Goal: Information Seeking & Learning: Compare options

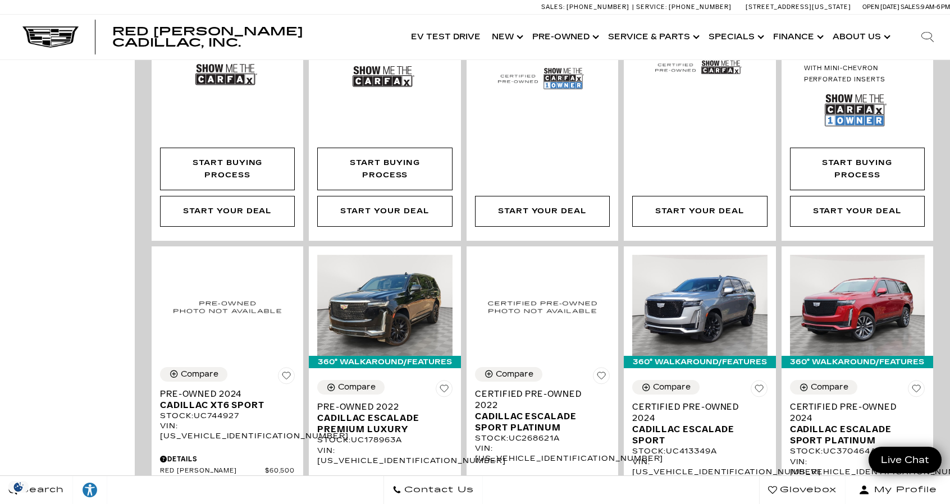
scroll to position [1168, 0]
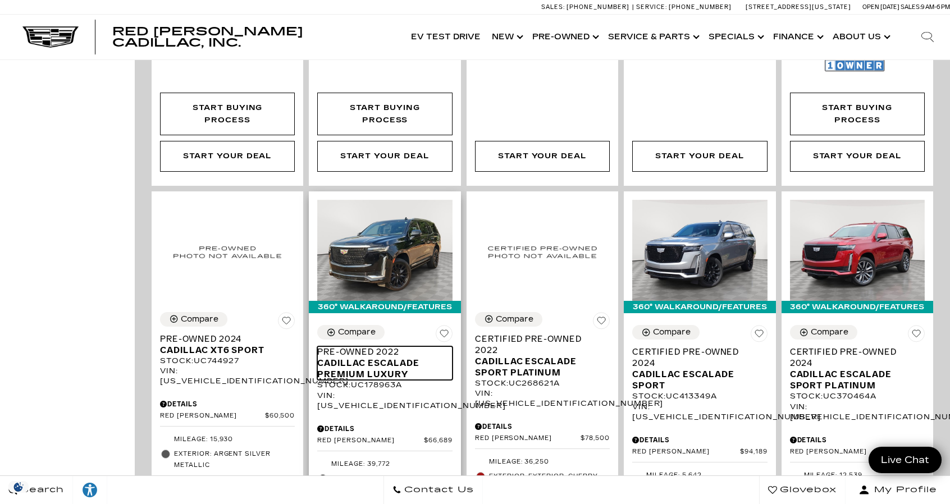
click at [402, 358] on span "Cadillac Escalade Premium Luxury" at bounding box center [380, 369] width 126 height 22
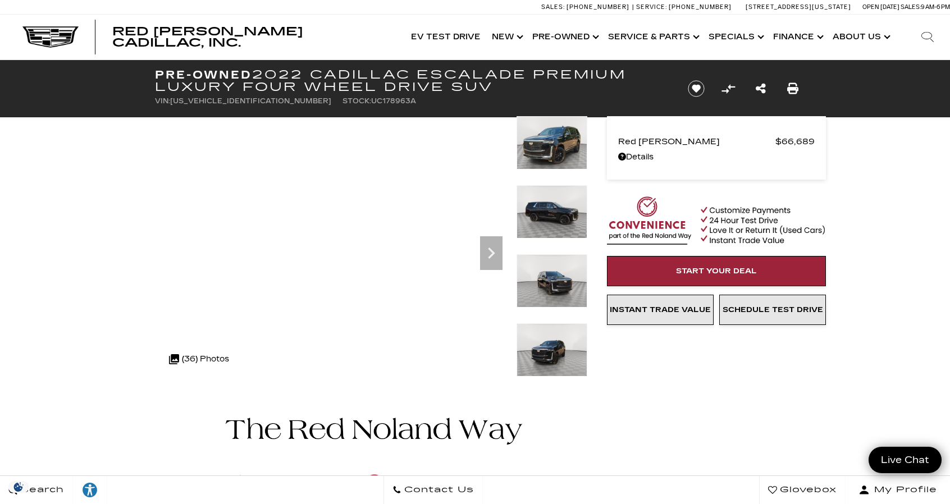
click at [546, 221] on img at bounding box center [552, 211] width 71 height 53
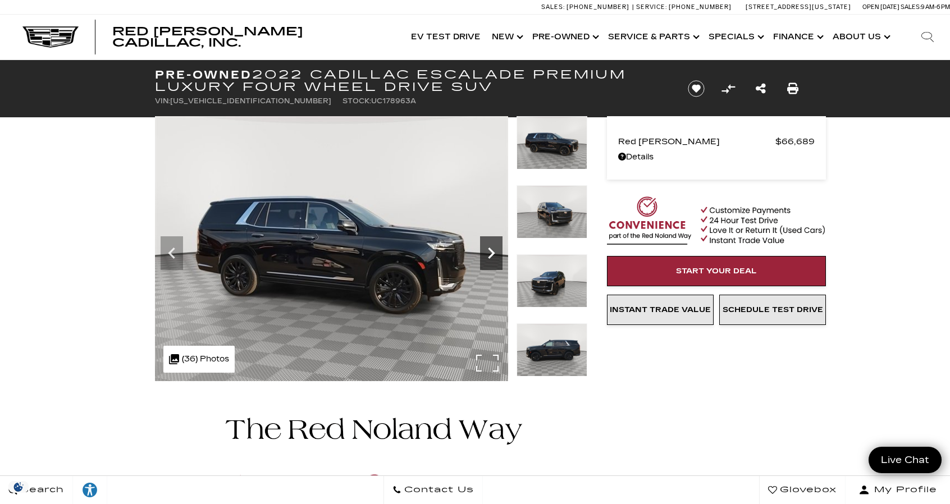
click at [486, 258] on icon "Next" at bounding box center [491, 253] width 22 height 22
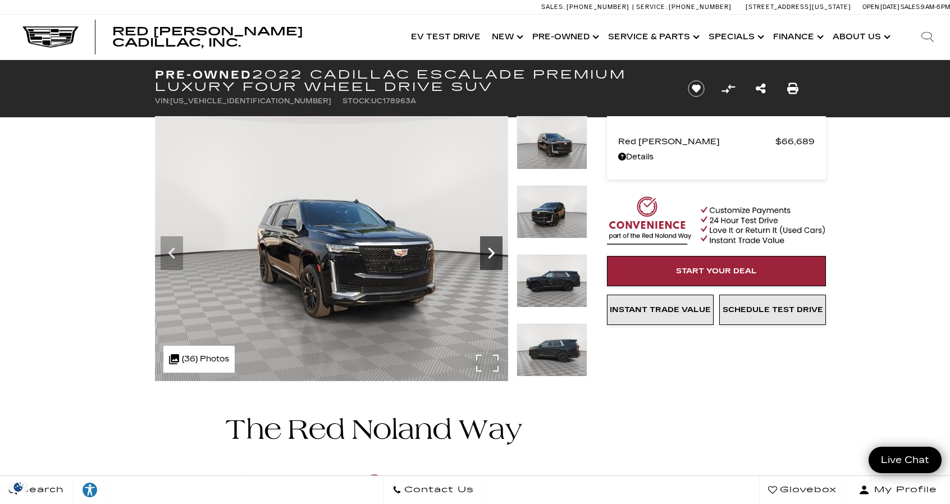
click at [486, 258] on icon "Next" at bounding box center [491, 253] width 22 height 22
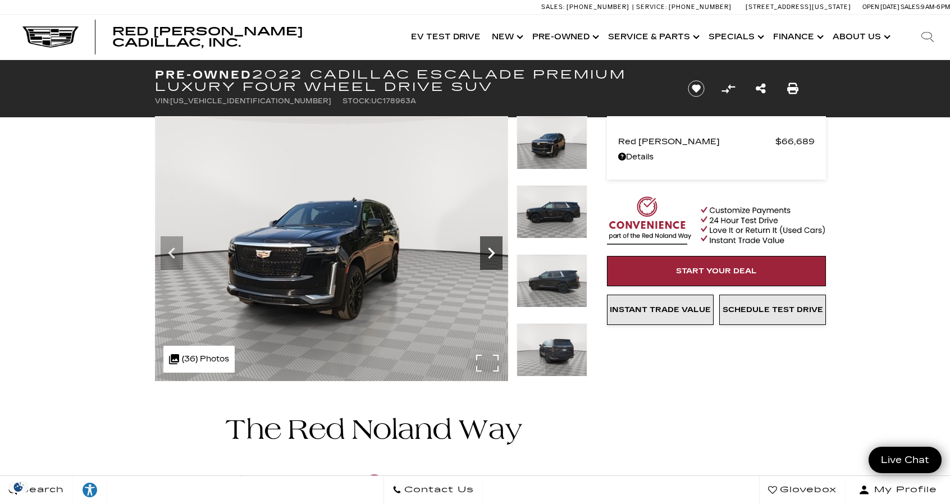
click at [486, 258] on icon "Next" at bounding box center [491, 253] width 22 height 22
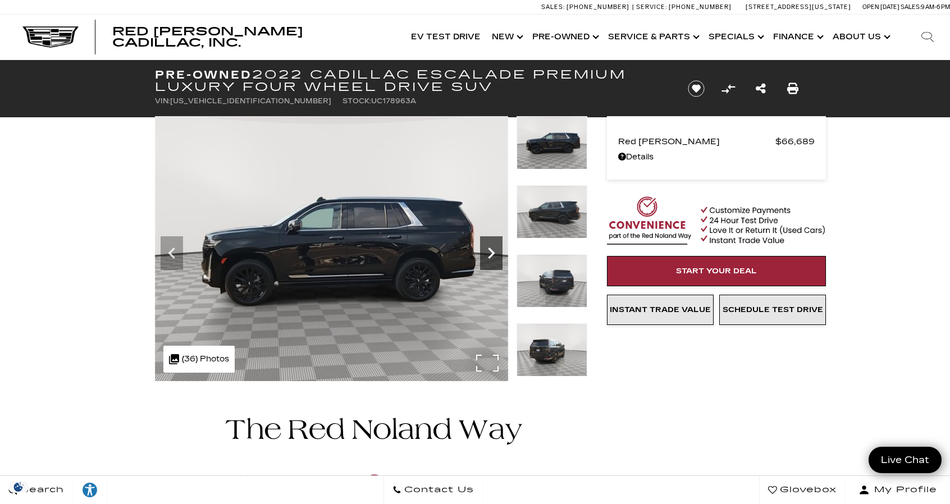
click at [486, 258] on icon "Next" at bounding box center [491, 253] width 22 height 22
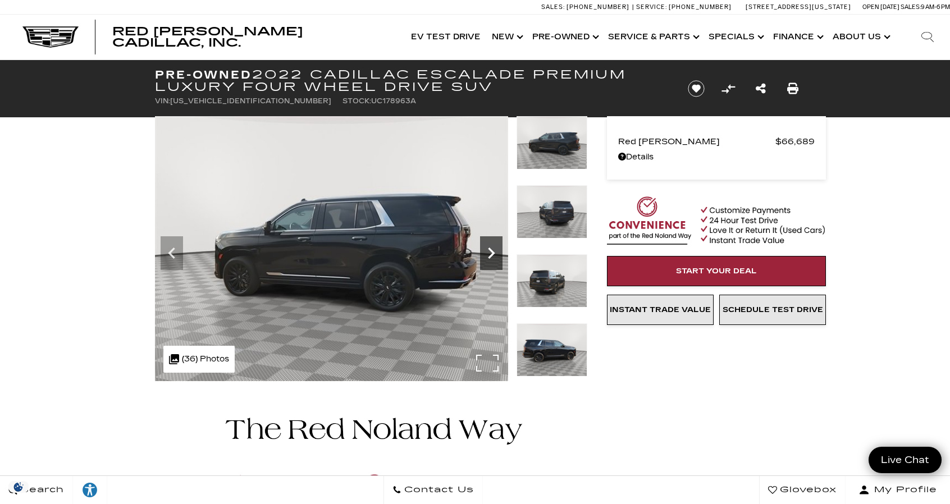
click at [486, 258] on icon "Next" at bounding box center [491, 253] width 22 height 22
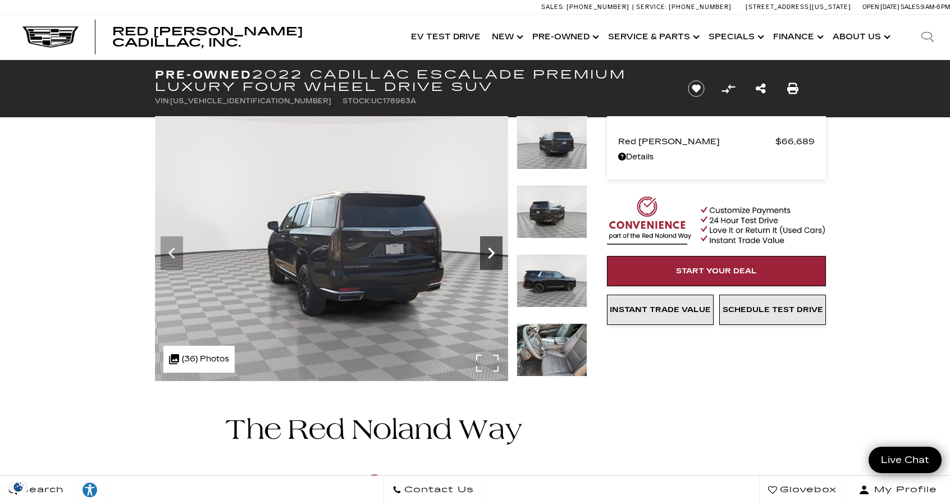
click at [486, 258] on icon "Next" at bounding box center [491, 253] width 22 height 22
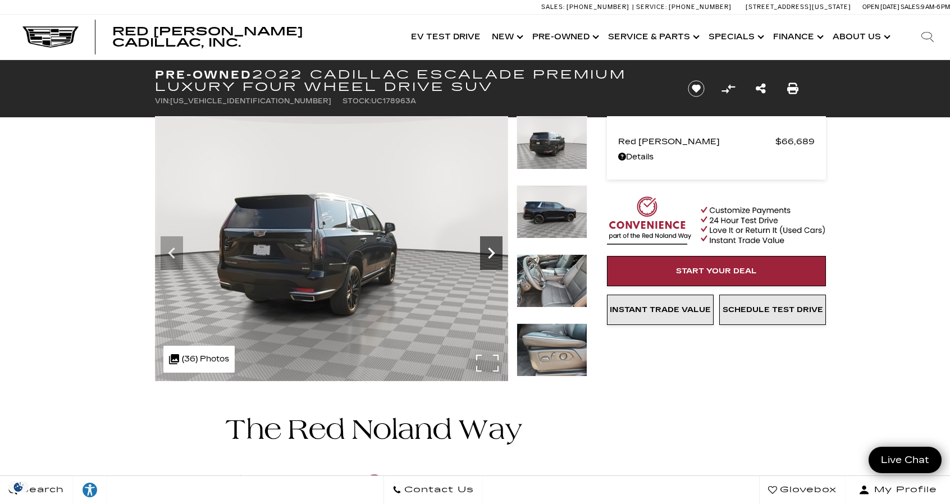
click at [486, 258] on icon "Next" at bounding box center [491, 253] width 22 height 22
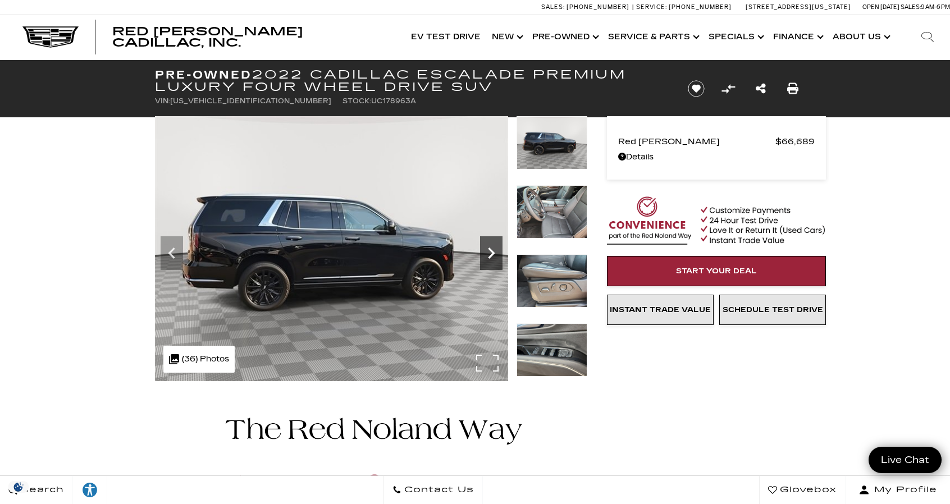
click at [486, 258] on icon "Next" at bounding box center [491, 253] width 22 height 22
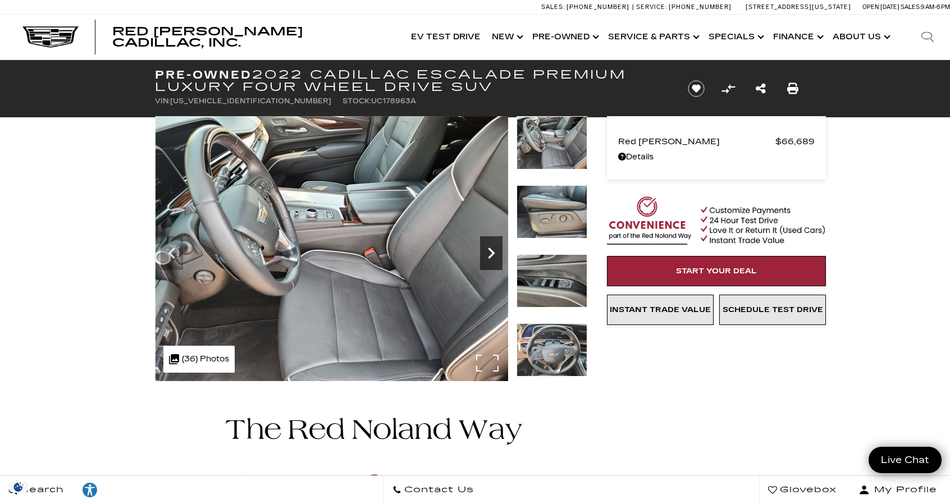
click at [486, 254] on icon "Next" at bounding box center [491, 253] width 22 height 22
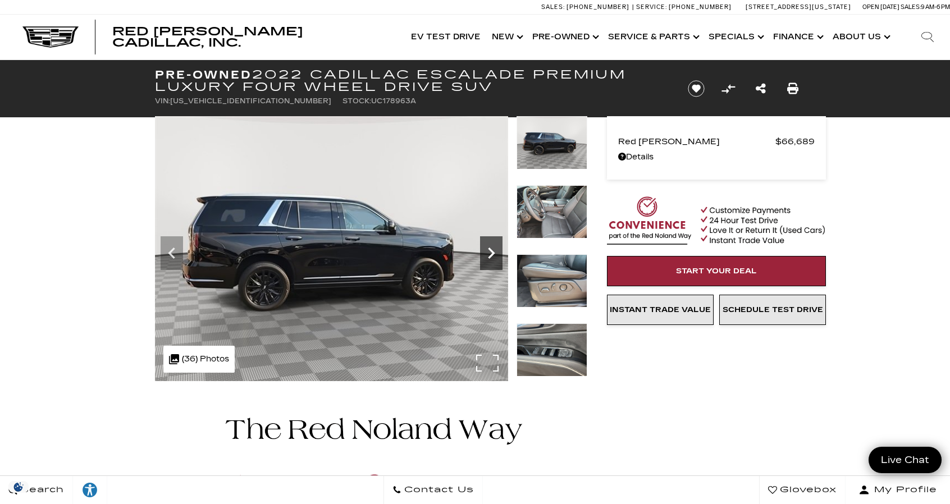
click at [491, 253] on icon "Next" at bounding box center [491, 253] width 22 height 22
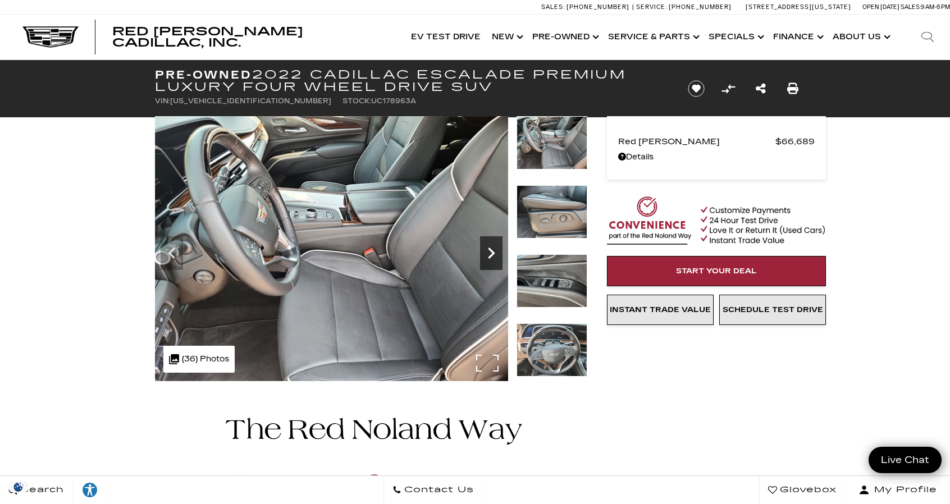
click at [491, 253] on icon "Next" at bounding box center [491, 253] width 22 height 22
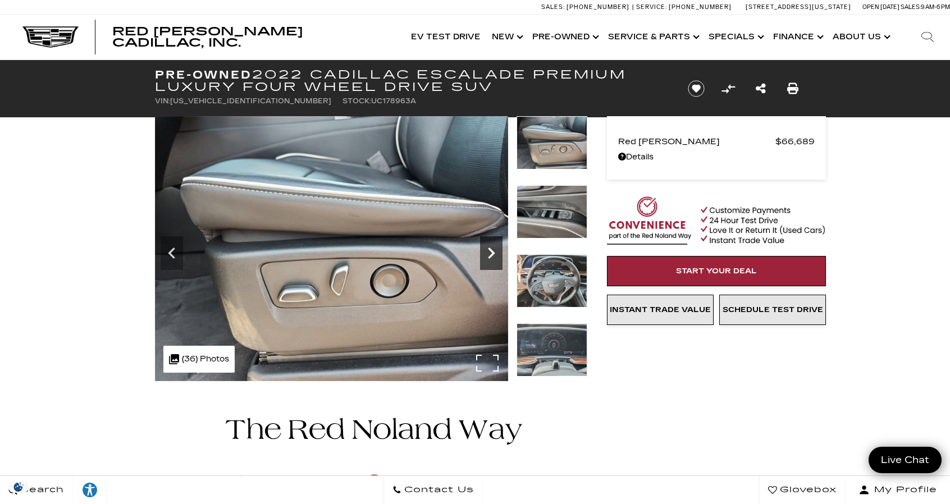
click at [497, 251] on icon "Next" at bounding box center [491, 253] width 22 height 22
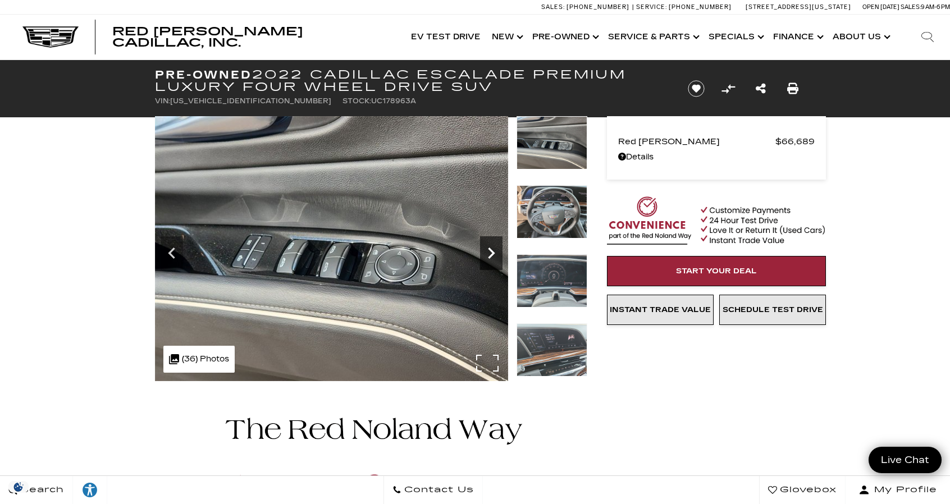
click at [497, 251] on icon "Next" at bounding box center [491, 253] width 22 height 22
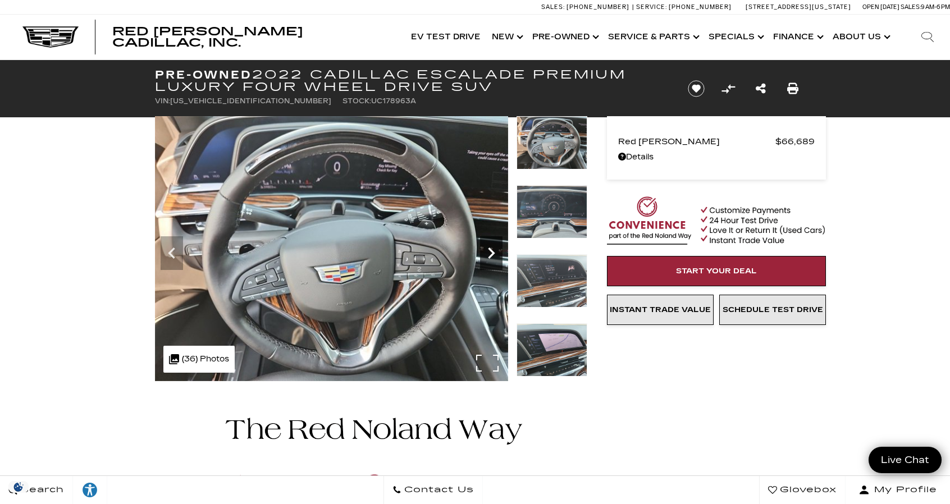
click at [497, 251] on icon "Next" at bounding box center [491, 253] width 22 height 22
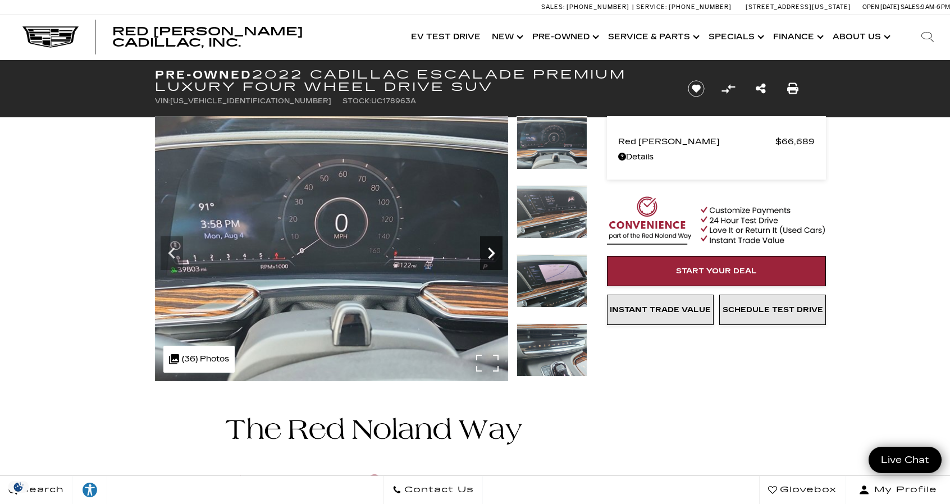
click at [497, 251] on icon "Next" at bounding box center [491, 253] width 22 height 22
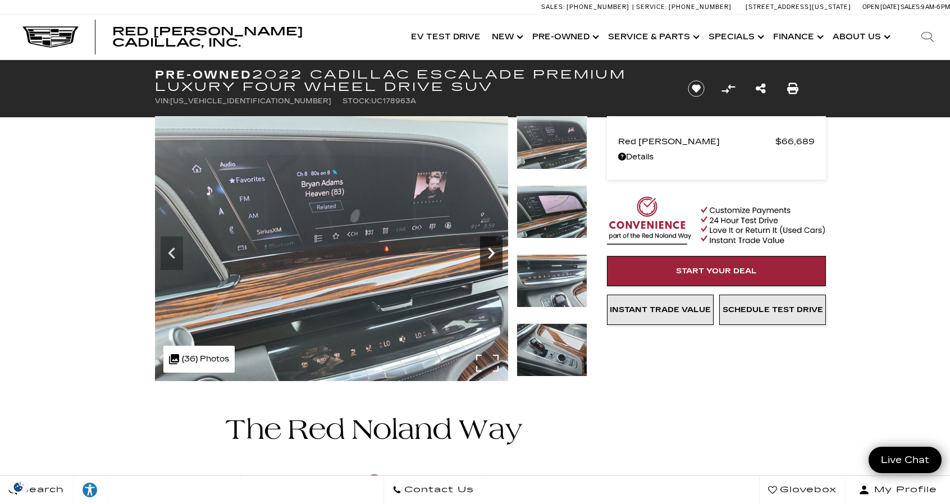
click at [497, 251] on icon "Next" at bounding box center [491, 253] width 22 height 22
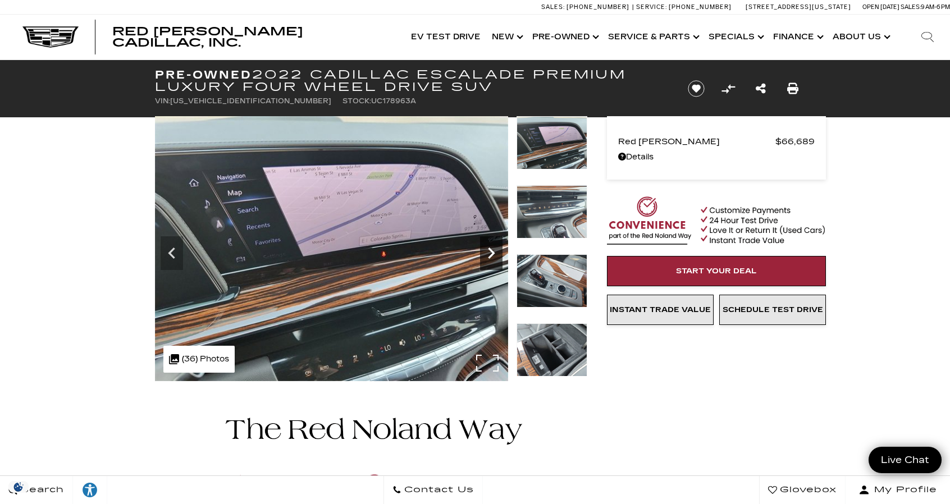
click at [497, 251] on icon "Next" at bounding box center [491, 253] width 22 height 22
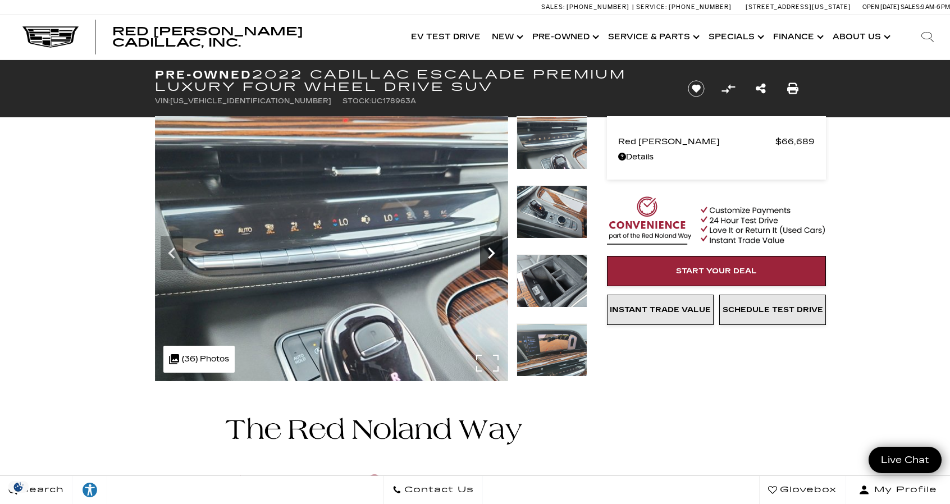
click at [497, 251] on icon "Next" at bounding box center [491, 253] width 22 height 22
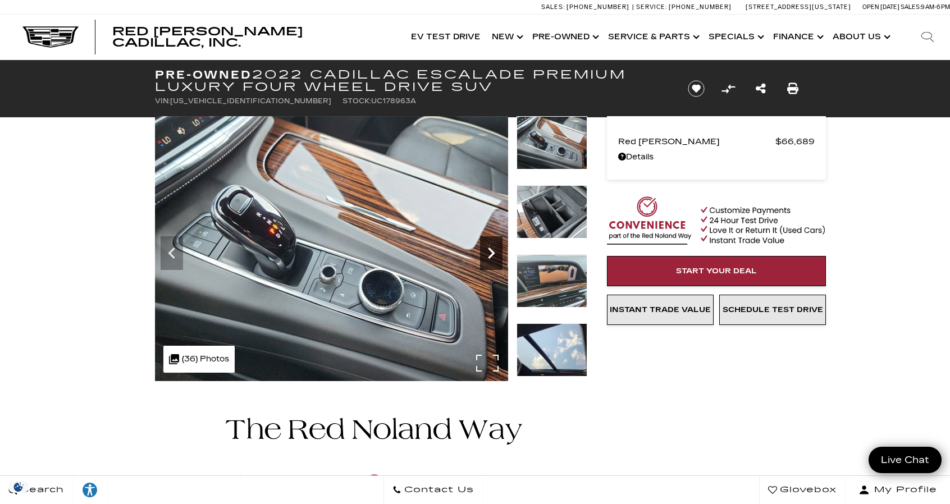
click at [497, 251] on icon "Next" at bounding box center [491, 253] width 22 height 22
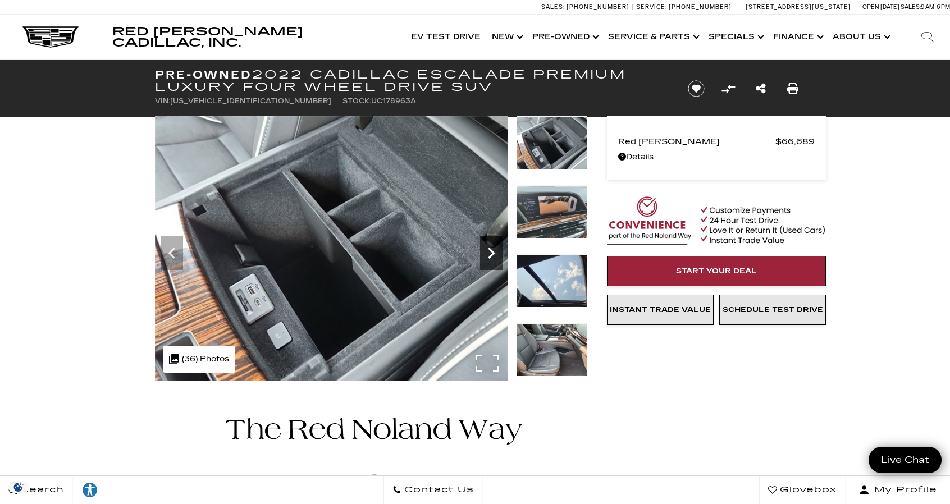
click at [497, 251] on icon "Next" at bounding box center [491, 253] width 22 height 22
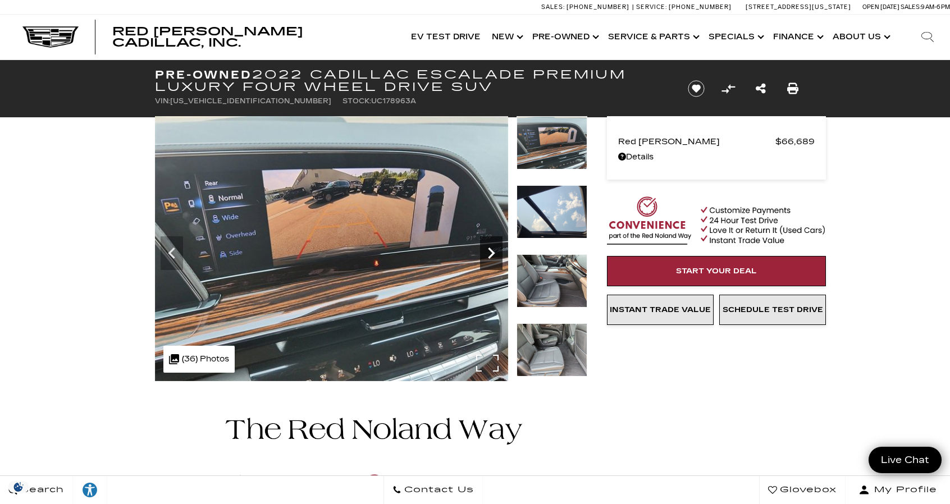
click at [497, 251] on icon "Next" at bounding box center [491, 253] width 22 height 22
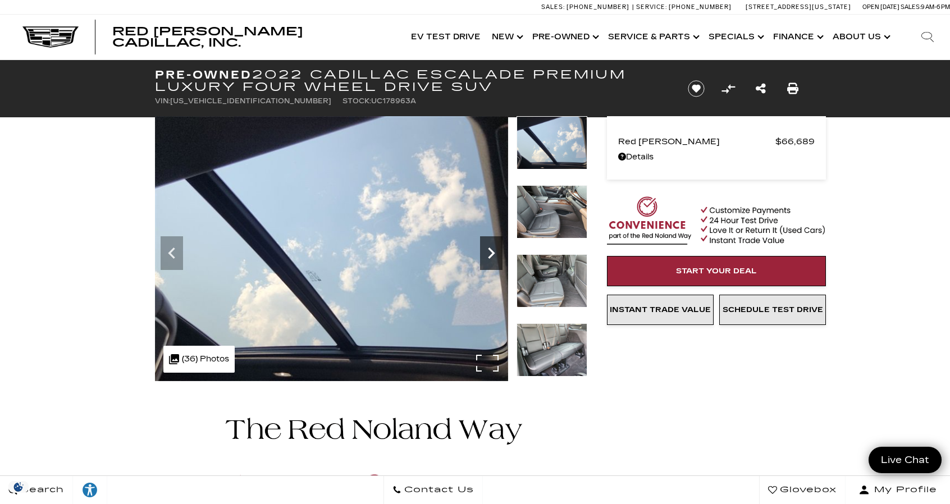
click at [497, 251] on icon "Next" at bounding box center [491, 253] width 22 height 22
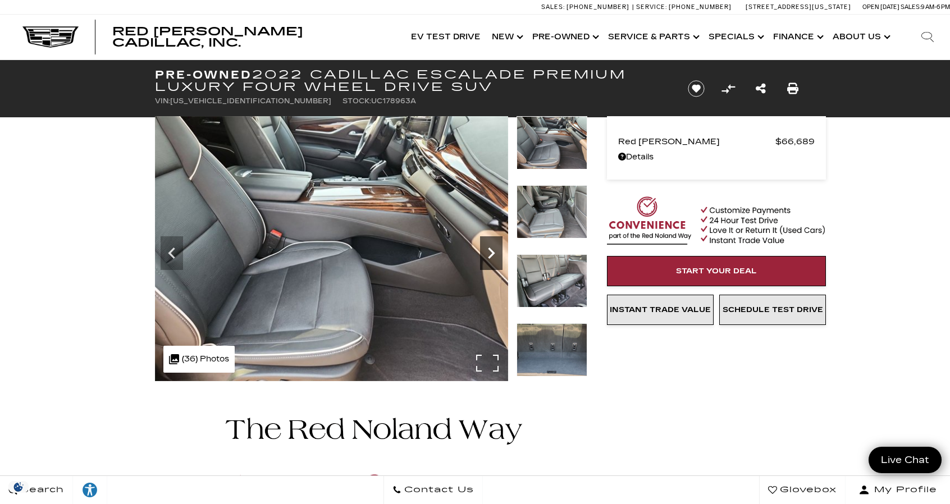
click at [497, 251] on icon "Next" at bounding box center [491, 253] width 22 height 22
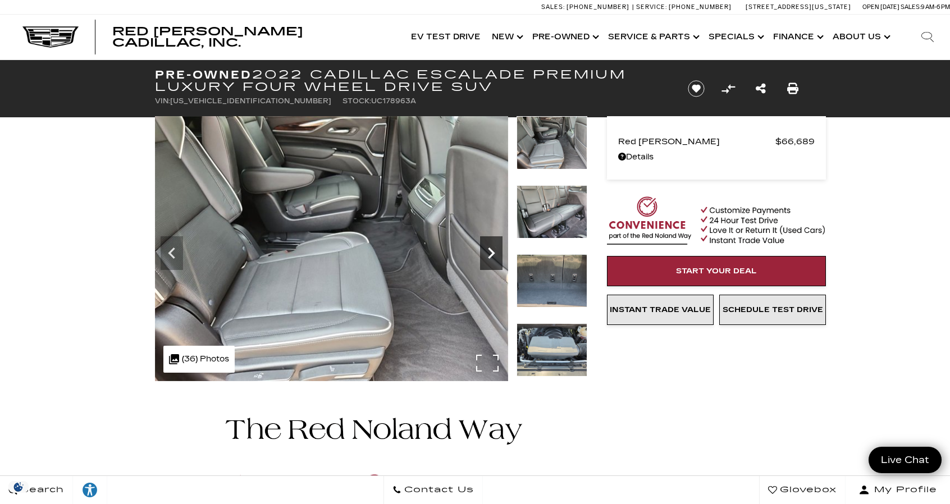
click at [497, 251] on icon "Next" at bounding box center [491, 253] width 22 height 22
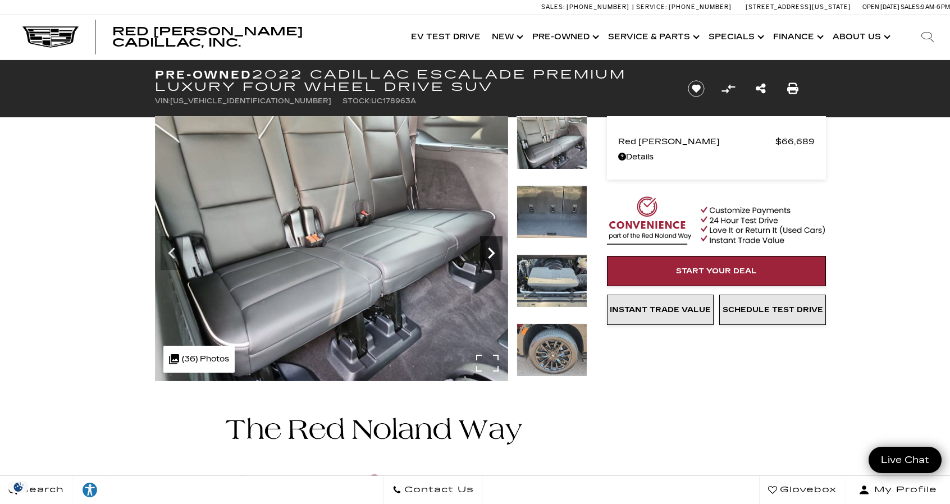
click at [497, 251] on icon "Next" at bounding box center [491, 253] width 22 height 22
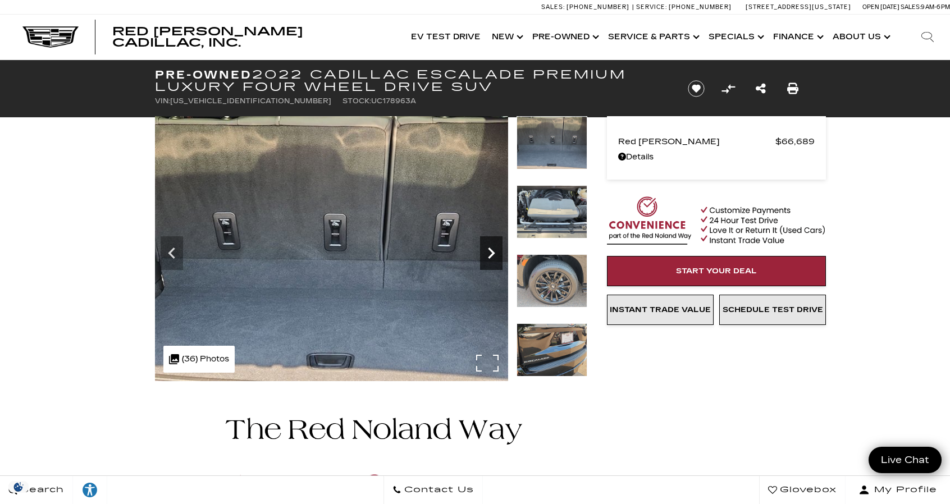
click at [497, 251] on icon "Next" at bounding box center [491, 253] width 22 height 22
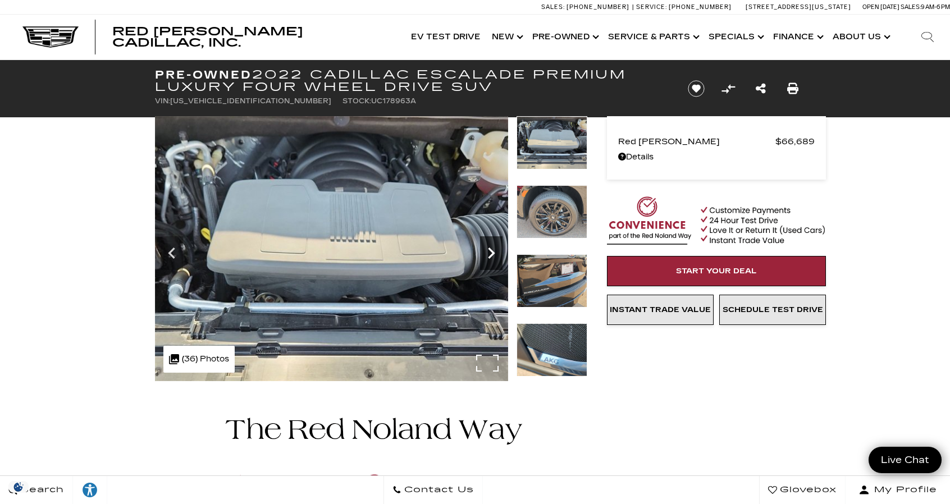
click at [497, 251] on icon "Next" at bounding box center [491, 253] width 22 height 22
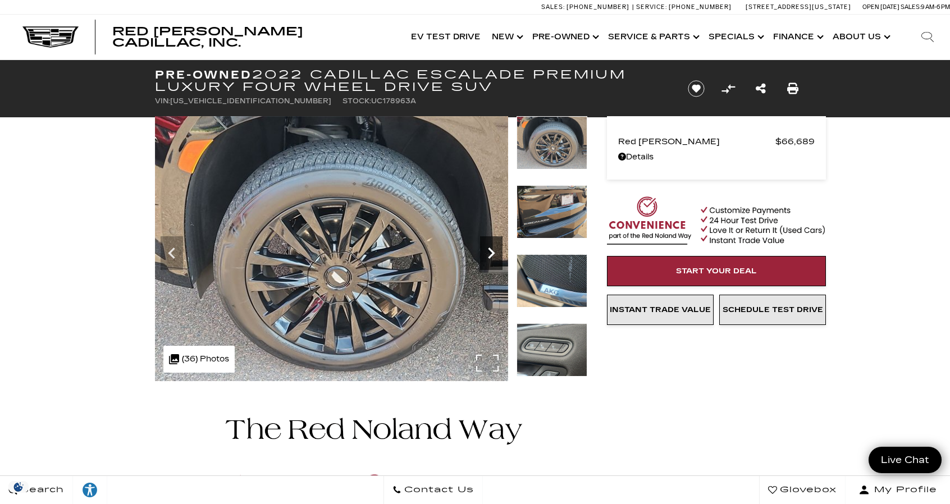
click at [497, 251] on icon "Next" at bounding box center [491, 253] width 22 height 22
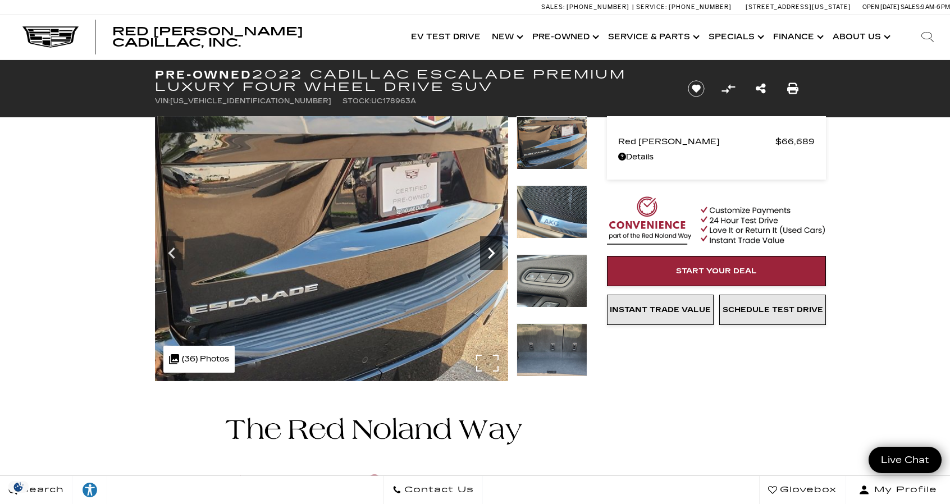
click at [497, 251] on icon "Next" at bounding box center [491, 253] width 22 height 22
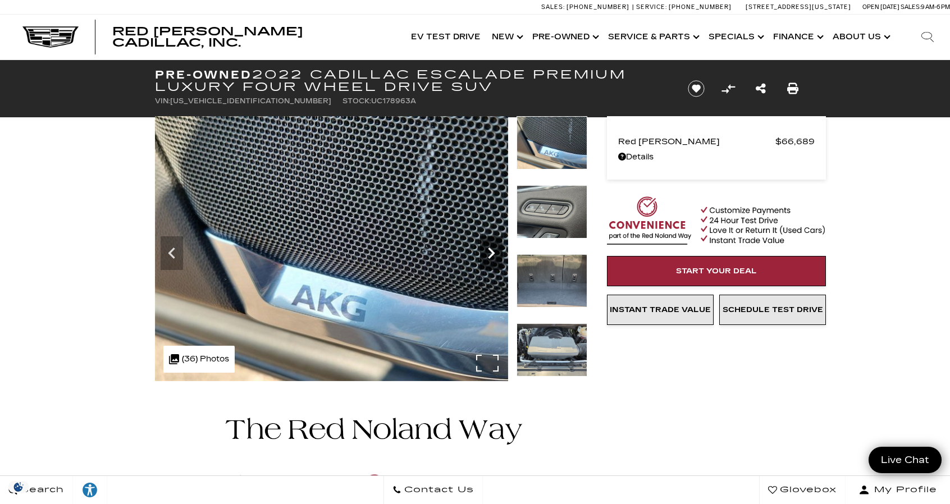
click at [497, 251] on icon "Next" at bounding box center [491, 253] width 22 height 22
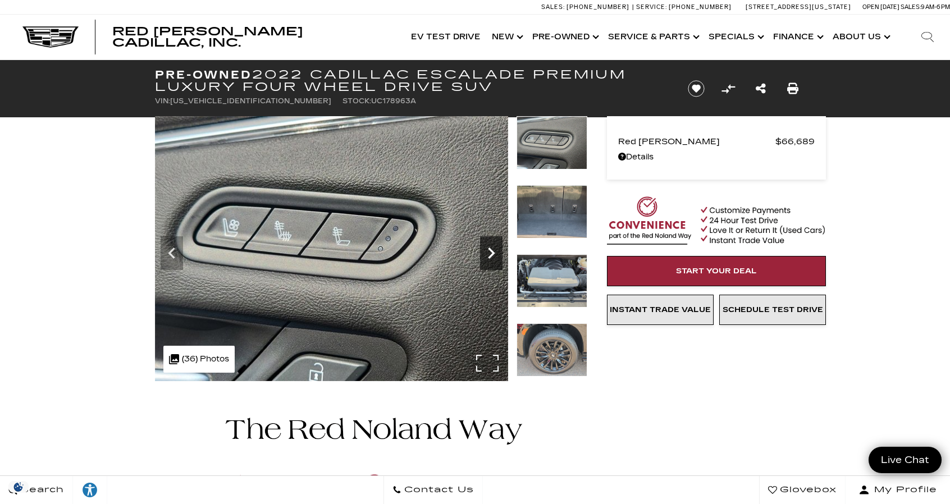
click at [492, 258] on icon "Next" at bounding box center [491, 253] width 22 height 22
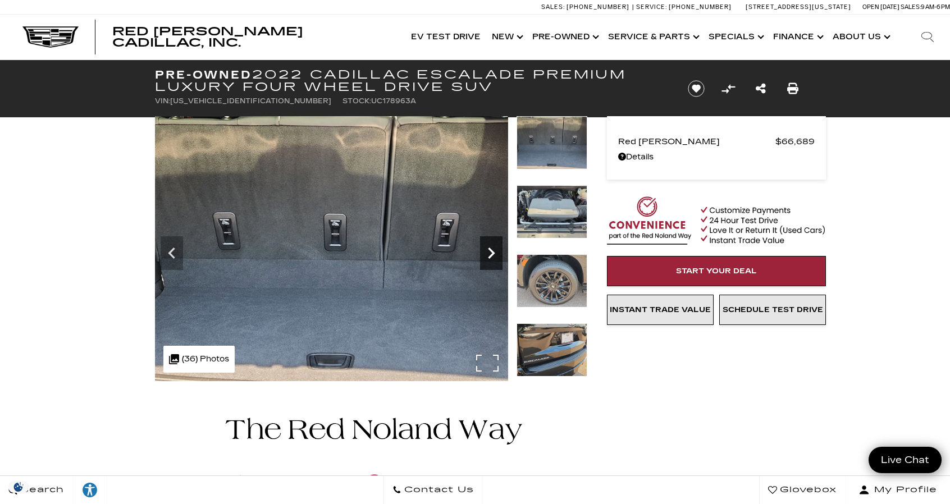
click at [492, 258] on icon "Next" at bounding box center [491, 253] width 22 height 22
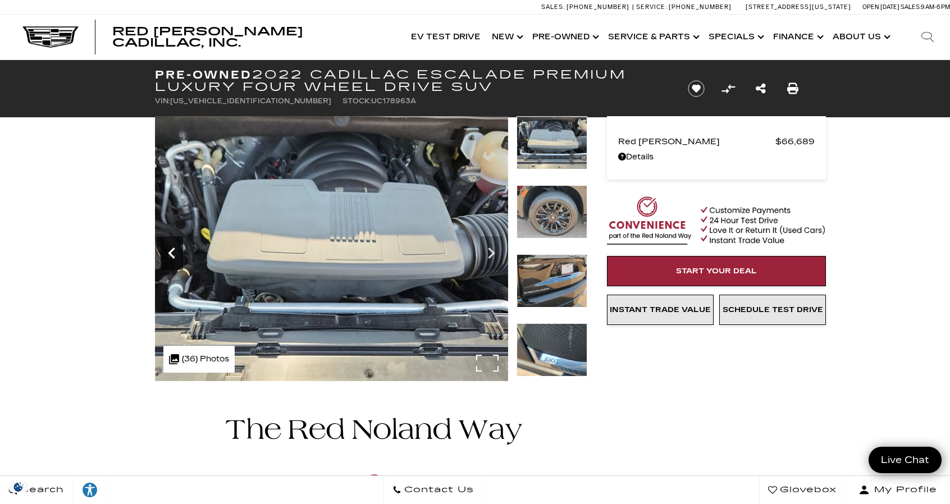
click at [174, 246] on icon "Previous" at bounding box center [172, 253] width 22 height 22
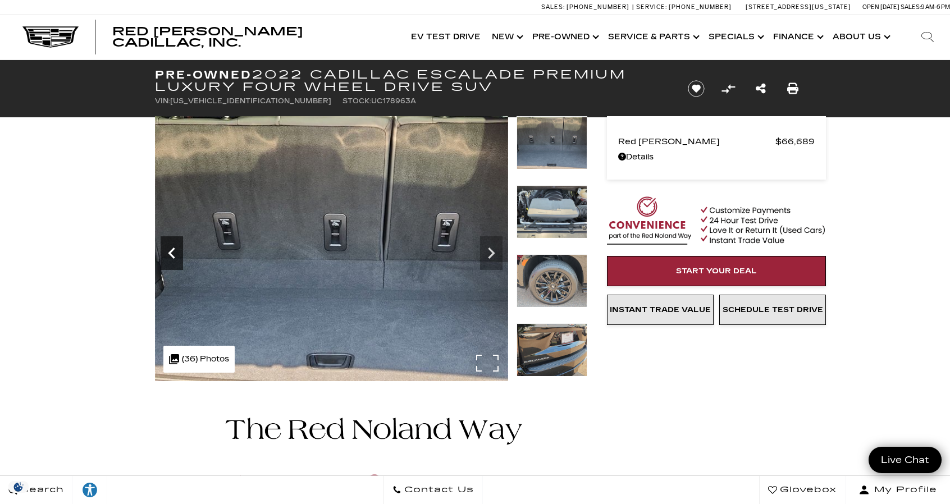
click at [174, 246] on icon "Previous" at bounding box center [172, 253] width 22 height 22
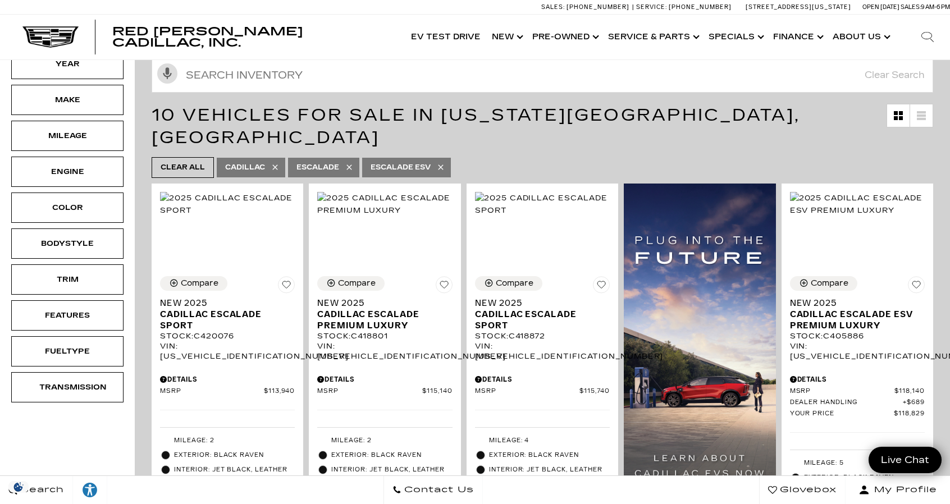
scroll to position [183, 0]
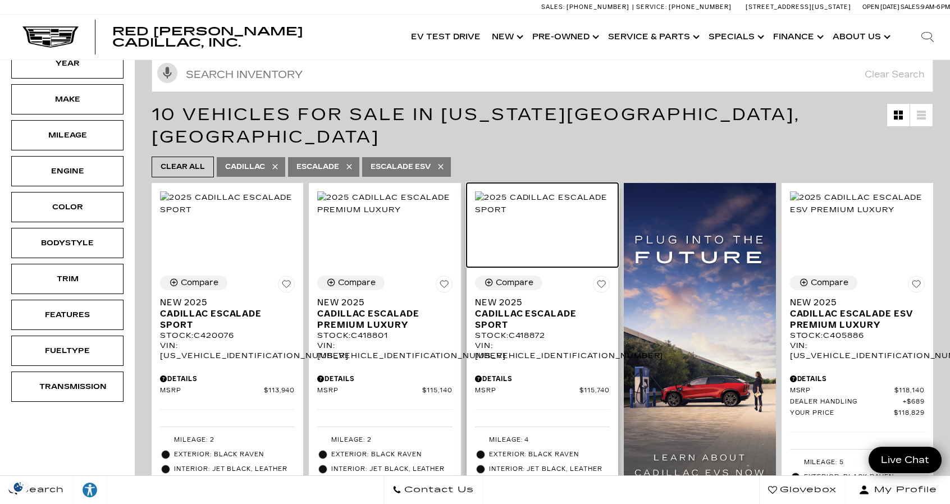
click at [561, 213] on img at bounding box center [542, 204] width 135 height 25
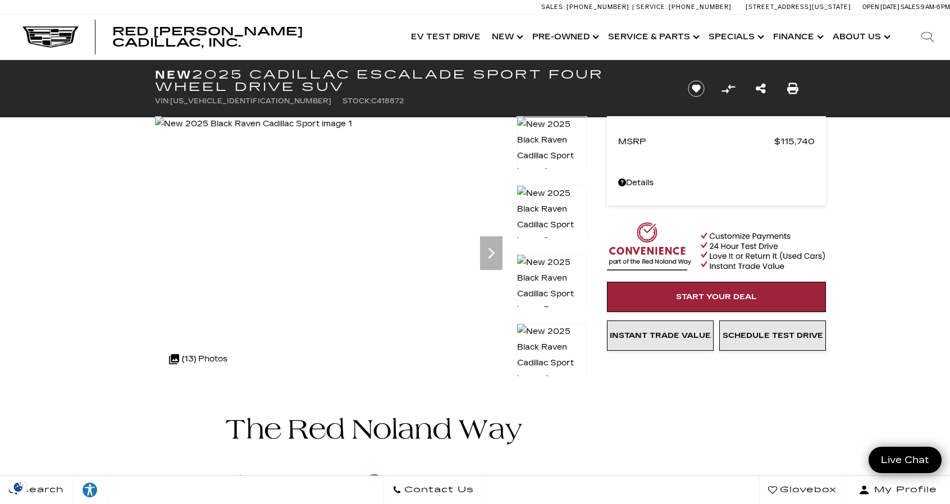
click at [548, 344] on img at bounding box center [552, 356] width 71 height 64
click at [548, 344] on img at bounding box center [552, 355] width 71 height 64
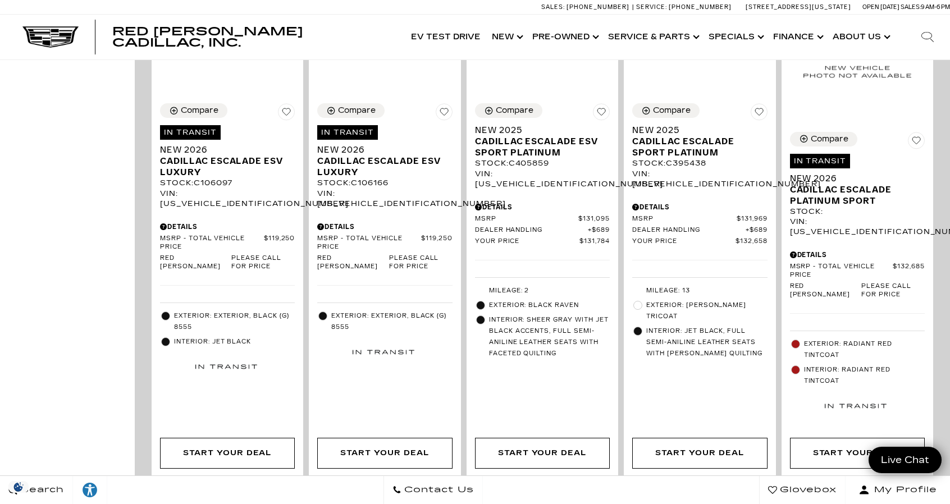
scroll to position [765, 0]
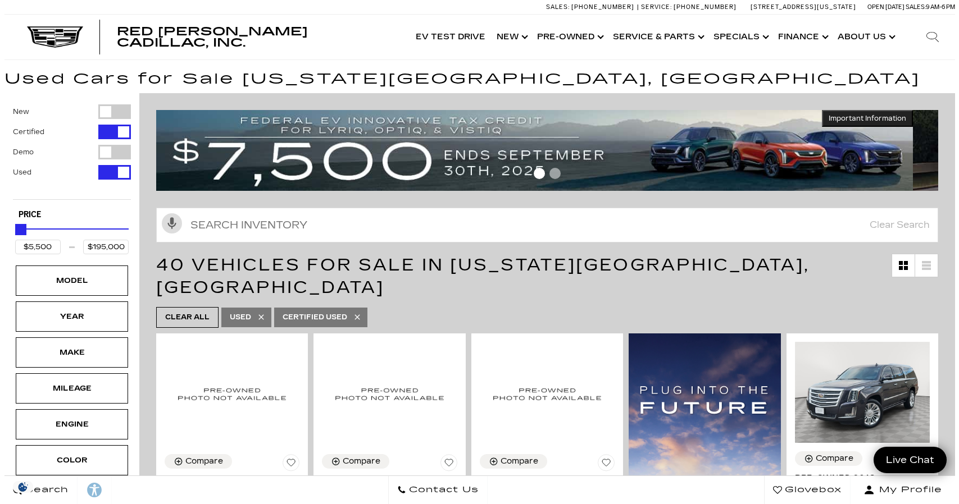
scroll to position [153, 0]
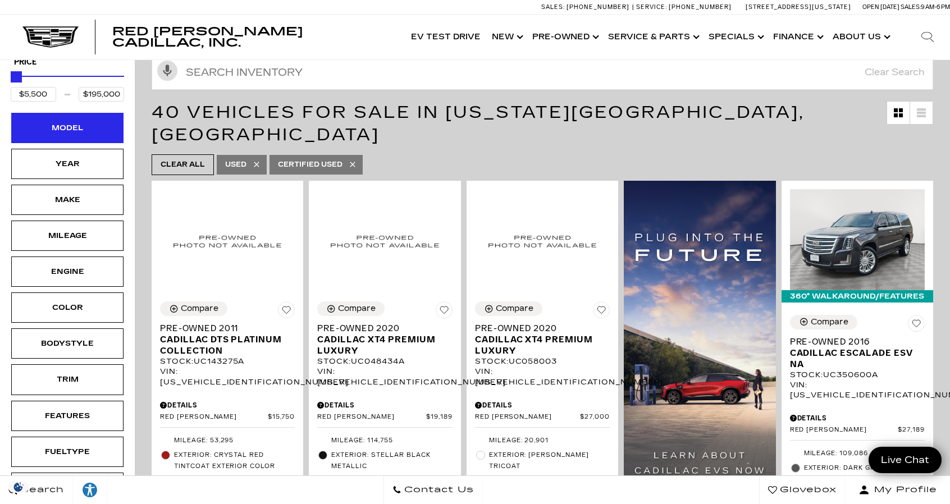
click at [111, 135] on div "Model" at bounding box center [67, 128] width 112 height 30
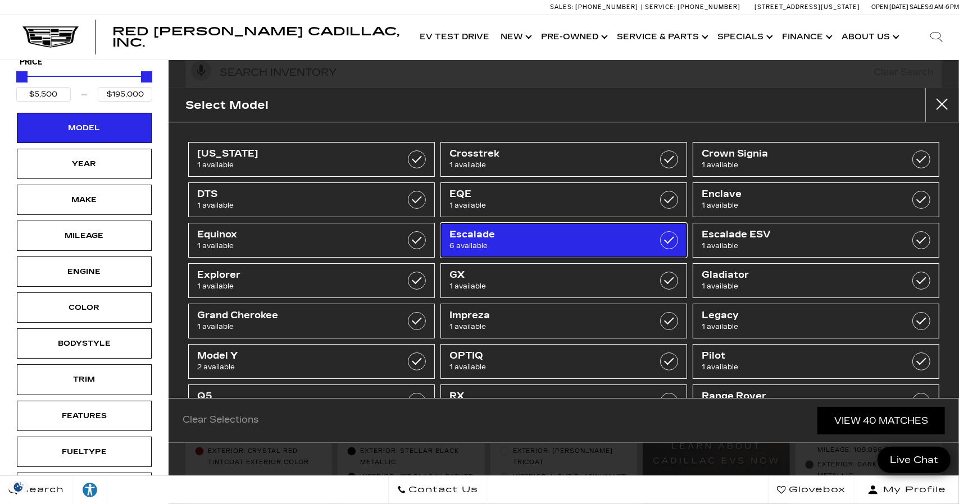
click at [477, 236] on span "Escalade" at bounding box center [546, 234] width 194 height 11
type input "$48,689"
checkbox input "true"
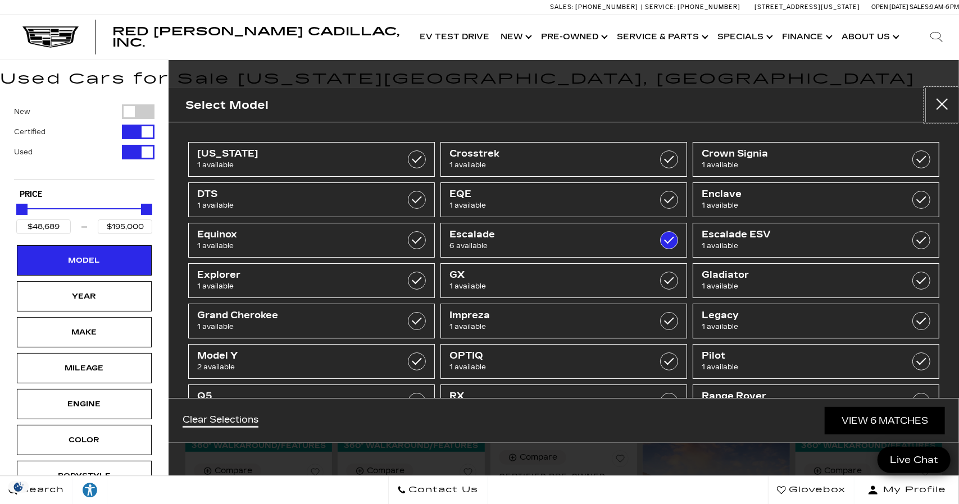
click at [949, 103] on button "close" at bounding box center [942, 105] width 34 height 34
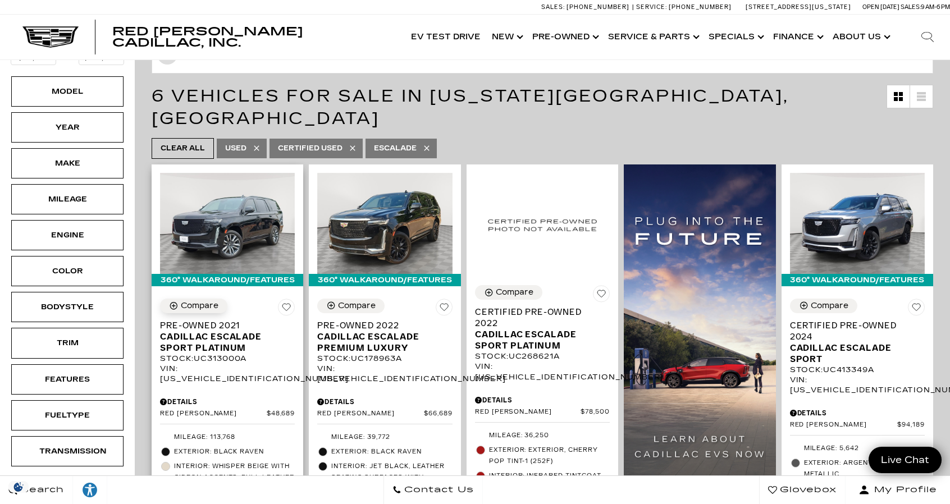
scroll to position [187, 0]
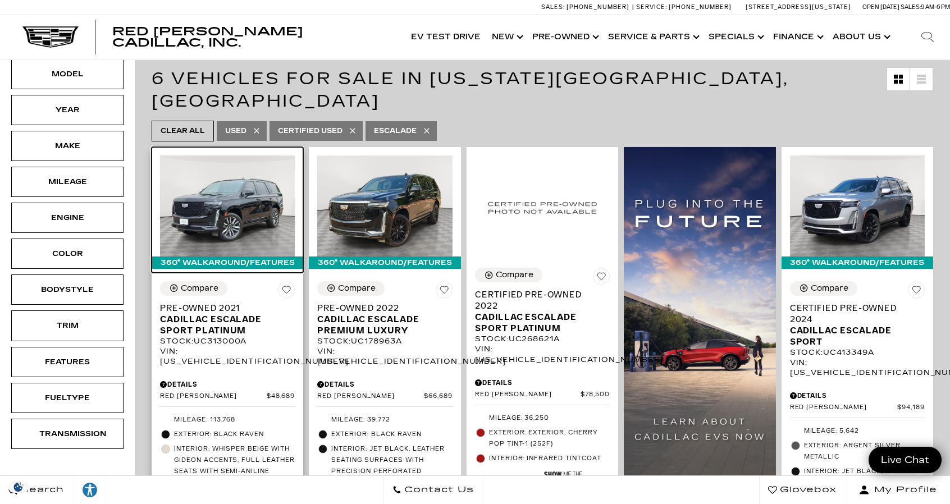
click at [253, 183] on img at bounding box center [227, 206] width 135 height 101
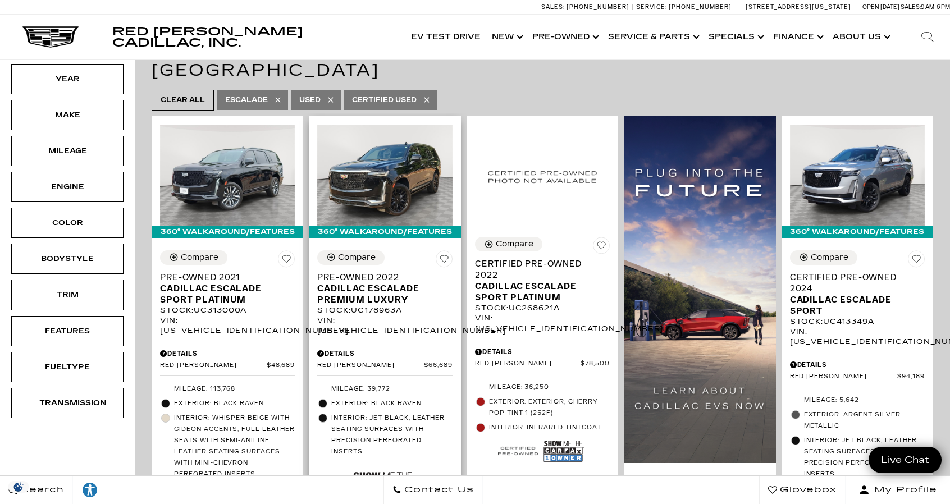
scroll to position [219, 0]
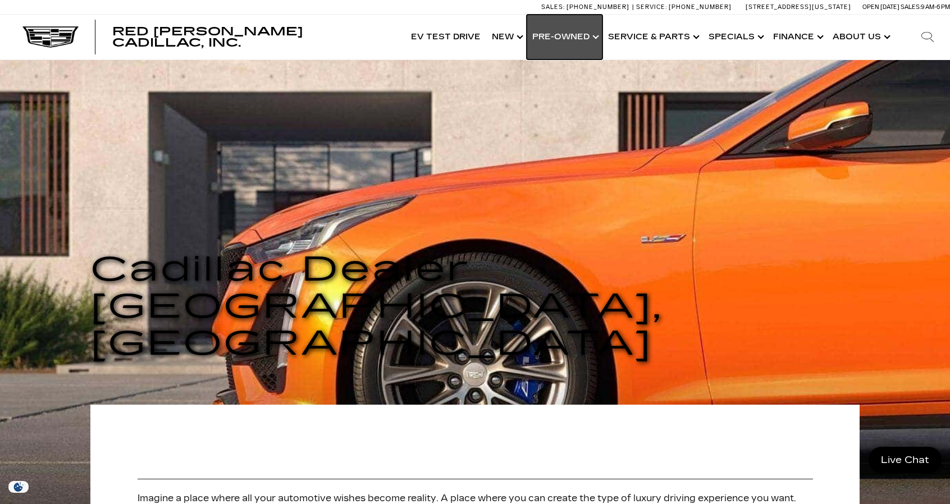
click at [586, 37] on link "Show Pre-Owned" at bounding box center [565, 37] width 76 height 45
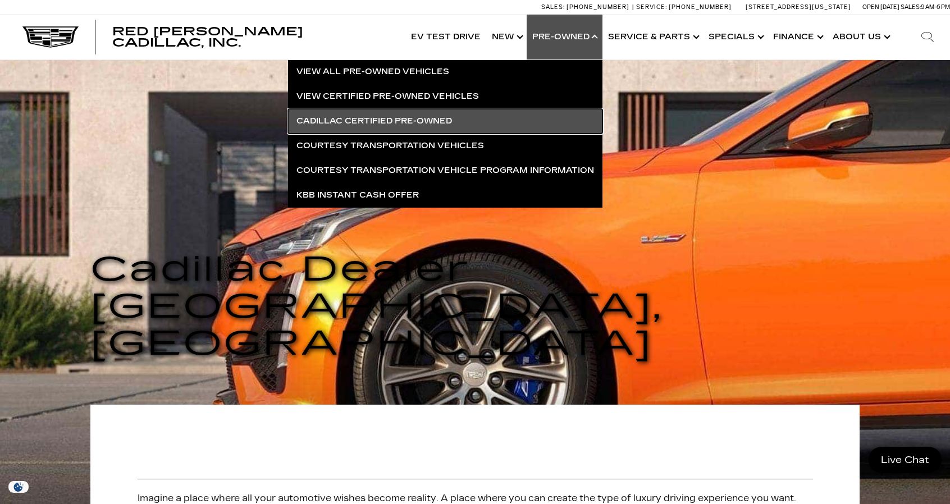
click at [422, 123] on link "Cadillac Certified Pre-Owned" at bounding box center [445, 121] width 315 height 25
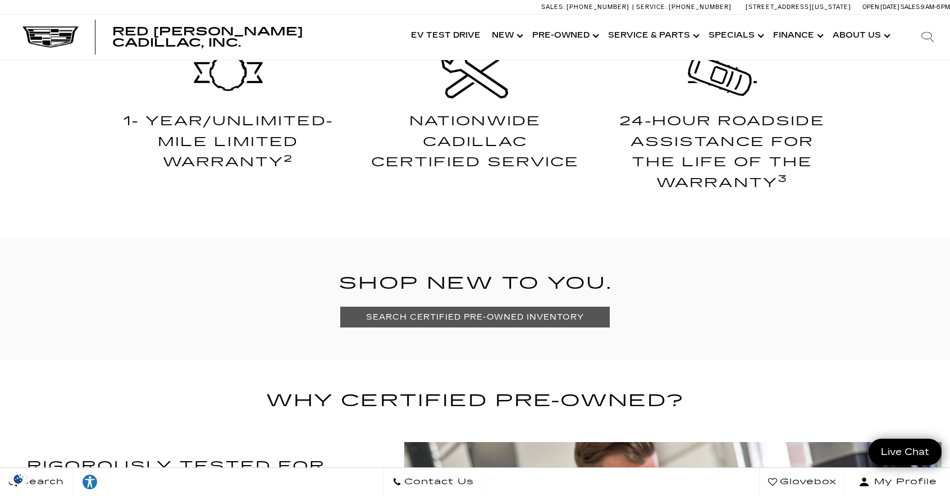
scroll to position [610, 0]
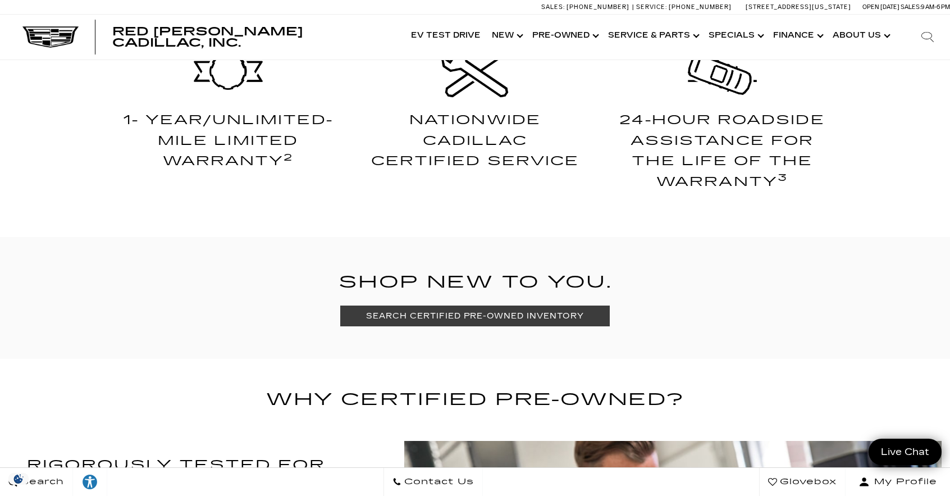
click at [542, 325] on link "SEARCH CERTIFIED PRE-OWNED INVENTORY" at bounding box center [474, 316] width 269 height 21
click at [529, 319] on link "SEARCH CERTIFIED PRE-OWNED INVENTORY" at bounding box center [474, 316] width 269 height 21
